Goal: Find specific page/section: Find specific page/section

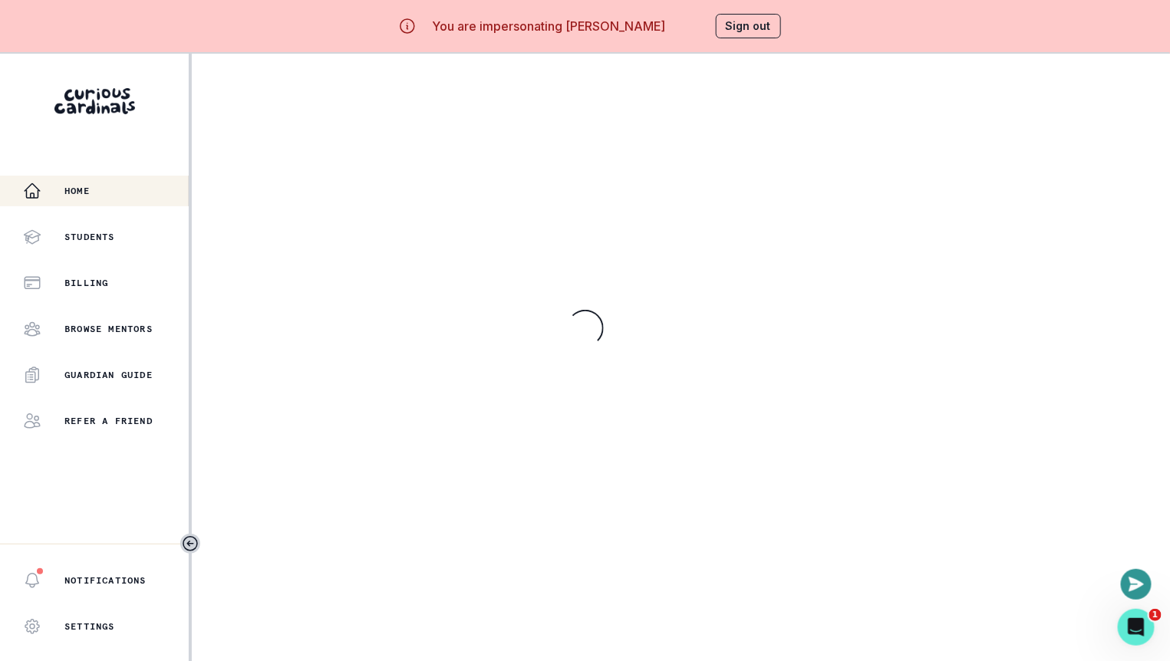
click at [355, 496] on main "Loading..." at bounding box center [681, 384] width 978 height 661
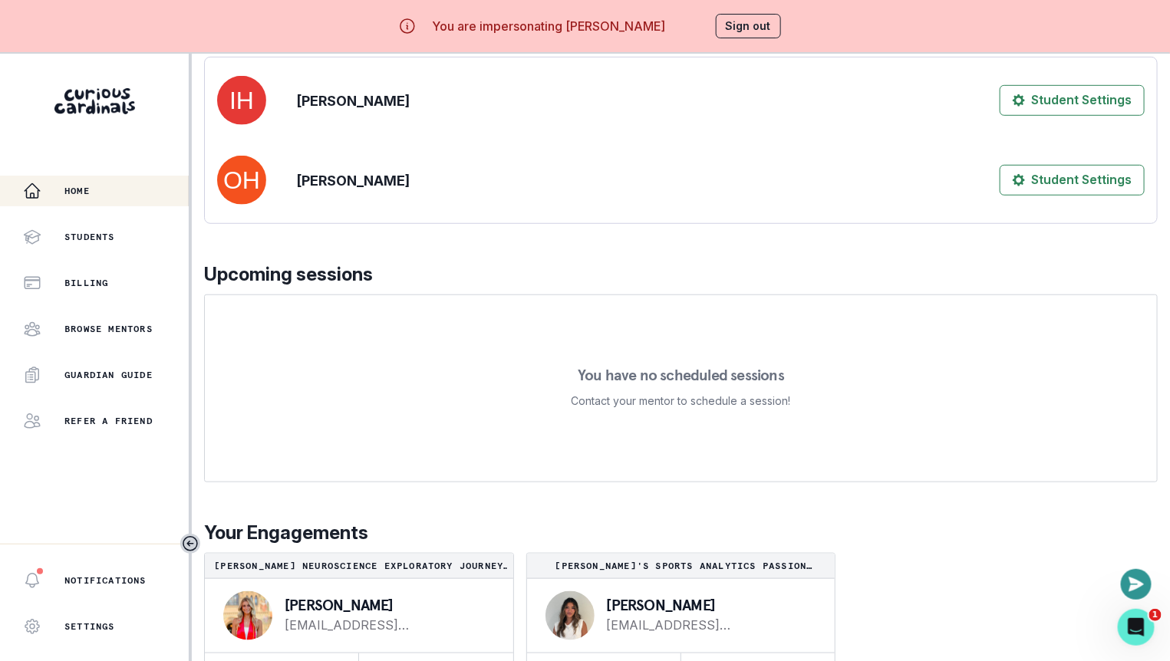
scroll to position [53, 0]
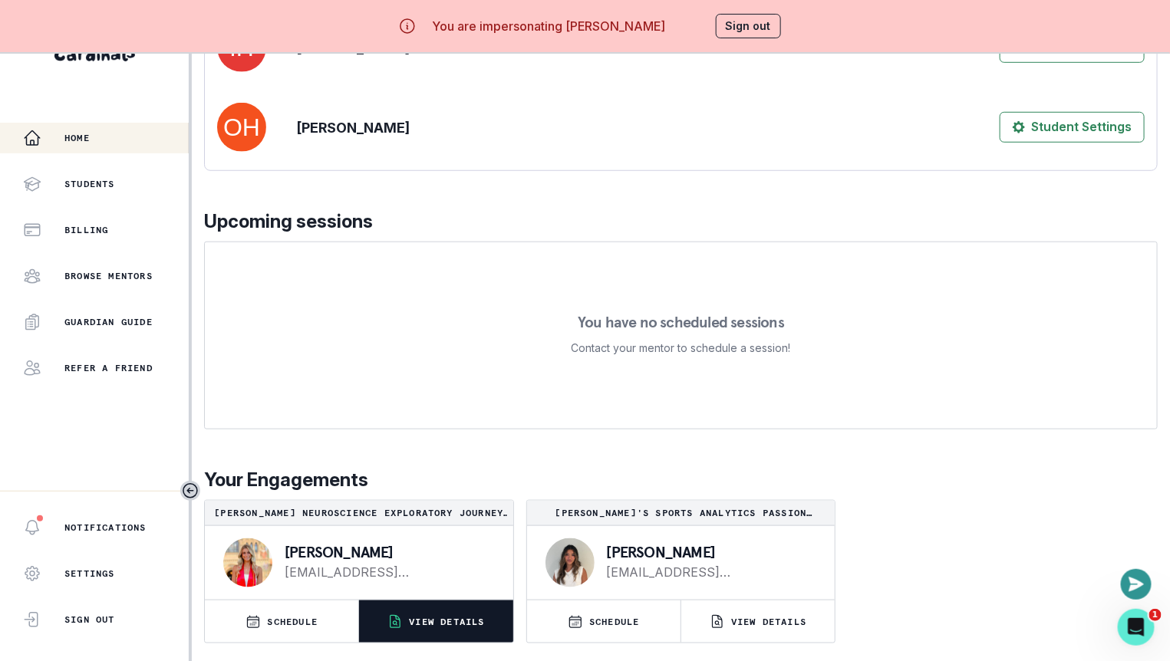
click at [434, 633] on button "VIEW DETAILS" at bounding box center [435, 622] width 153 height 42
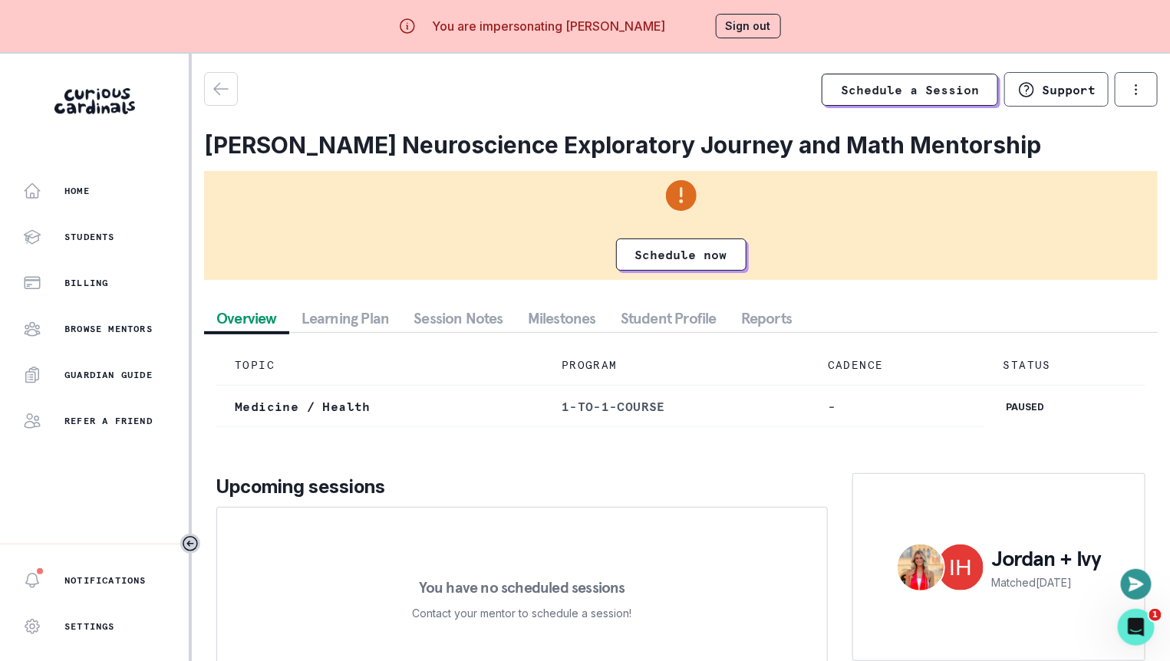
scroll to position [8, 0]
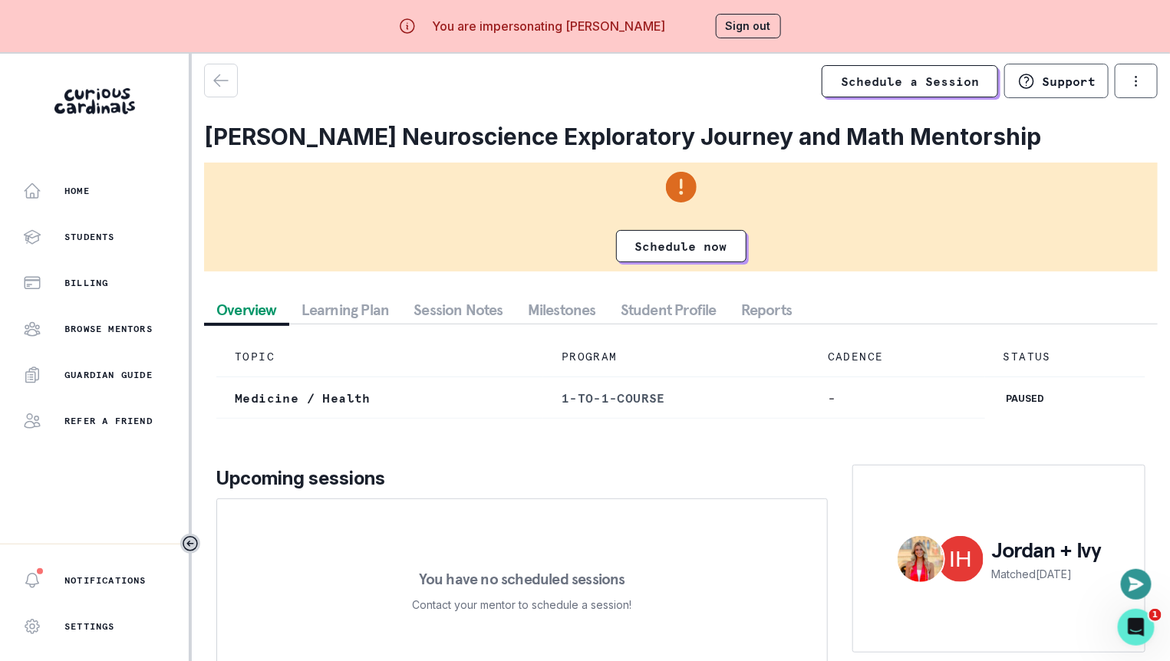
click at [437, 320] on button "Session Notes" at bounding box center [458, 310] width 114 height 28
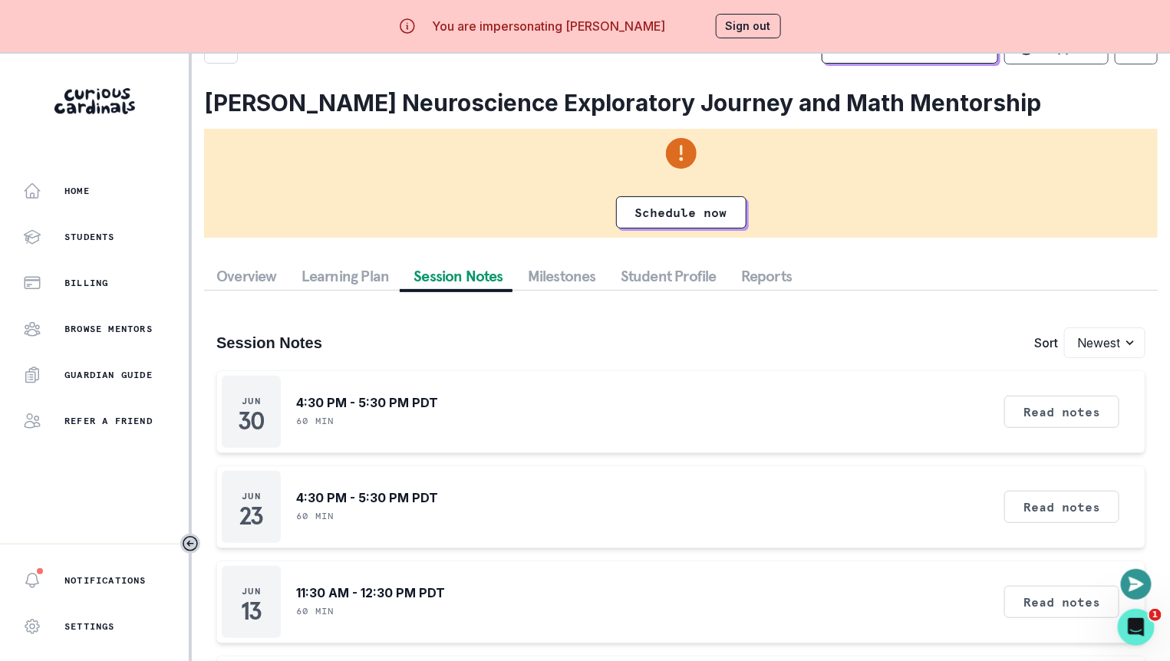
scroll to position [0, 0]
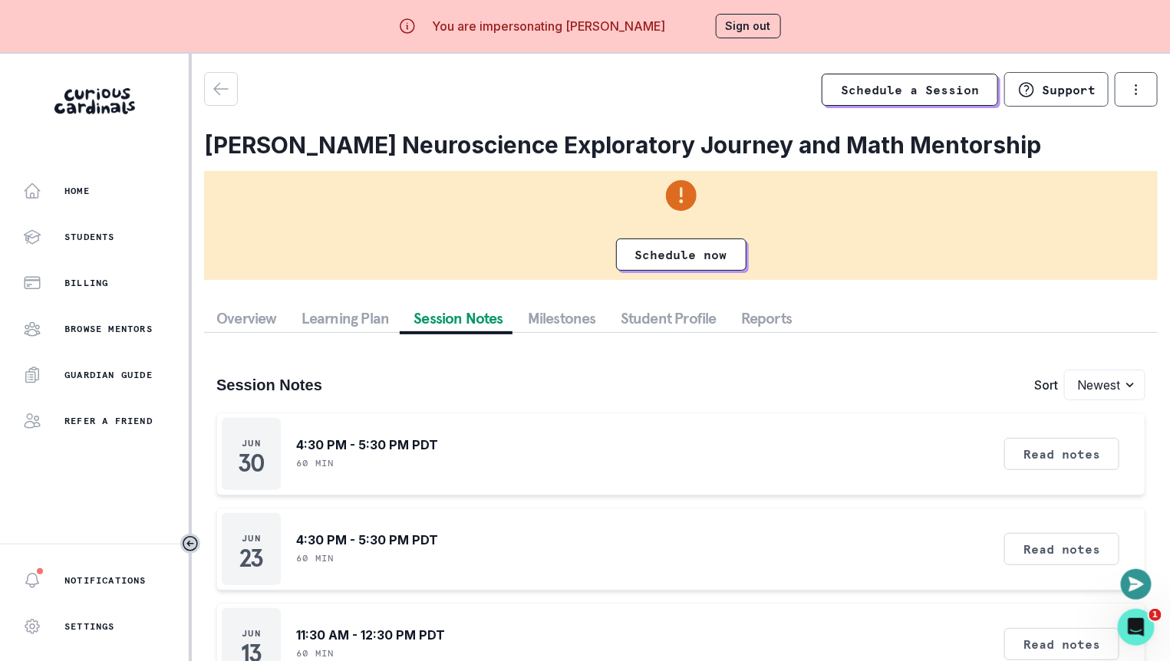
click at [764, 31] on button "Sign out" at bounding box center [748, 26] width 65 height 25
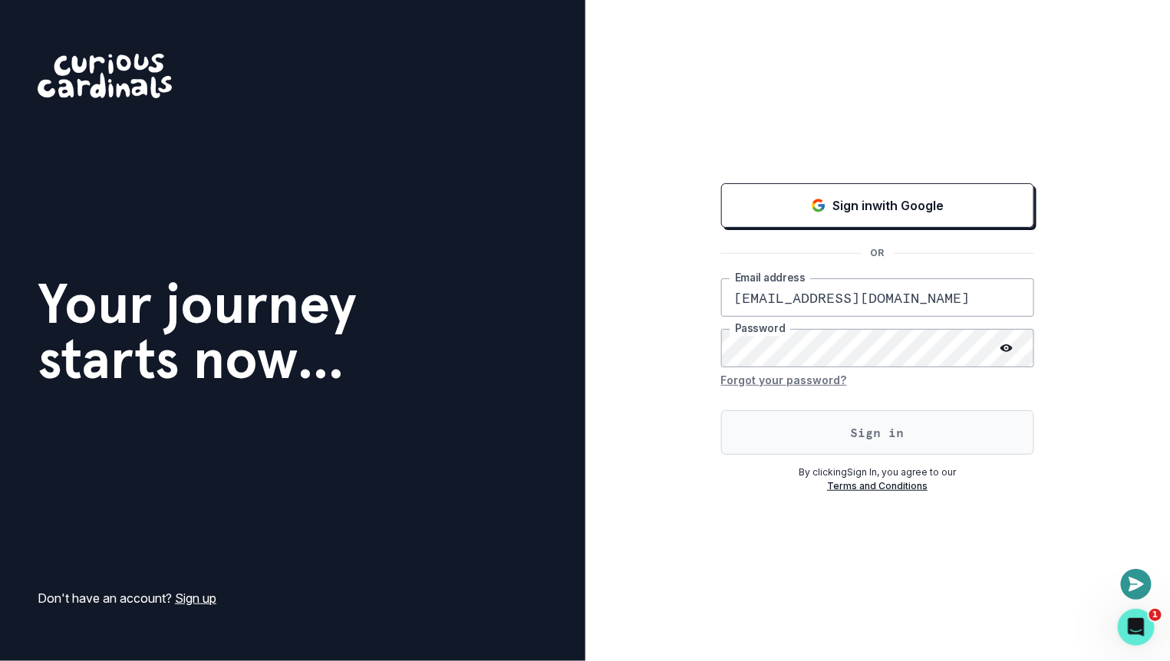
click at [848, 426] on button "Sign in" at bounding box center [877, 432] width 313 height 44
